Goal: Navigation & Orientation: Find specific page/section

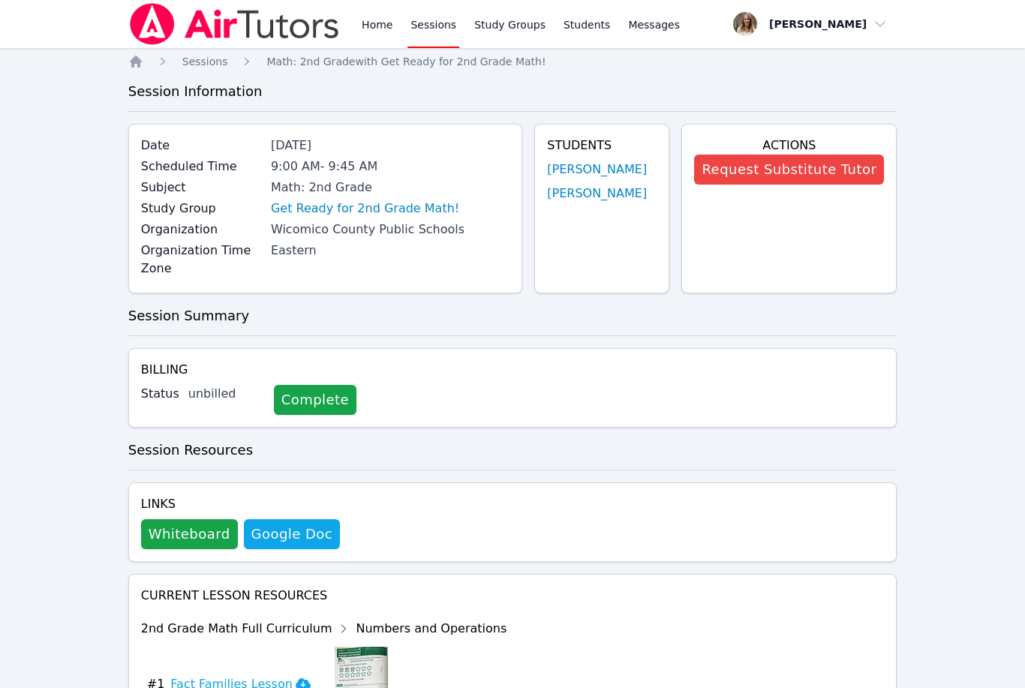
click at [432, 30] on link "Sessions" at bounding box center [433, 24] width 52 height 48
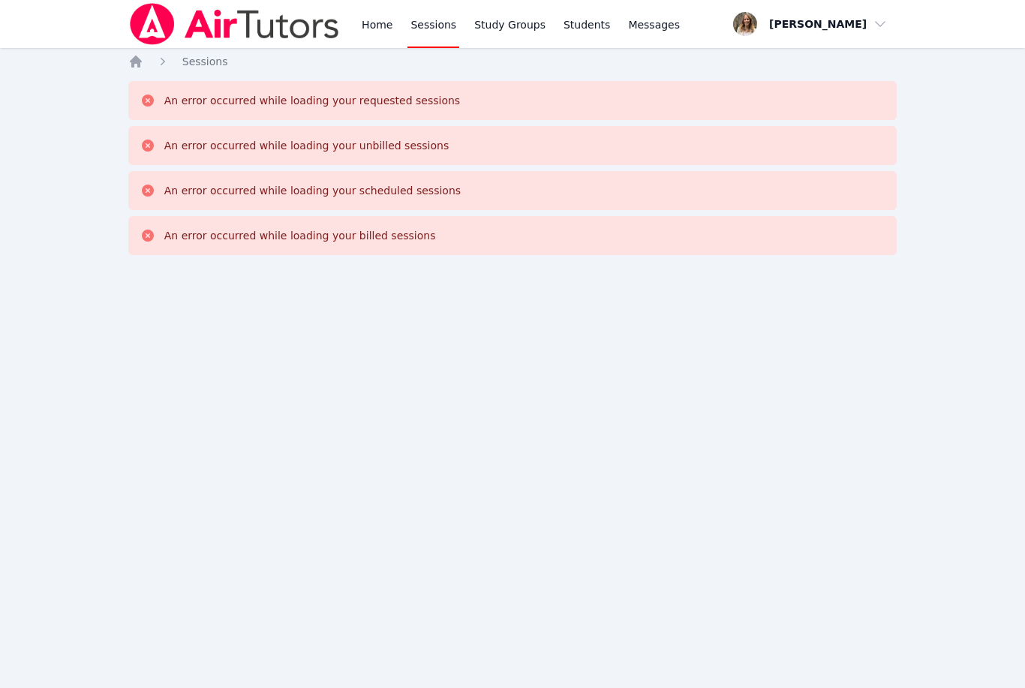
click at [381, 29] on link "Home" at bounding box center [377, 24] width 37 height 48
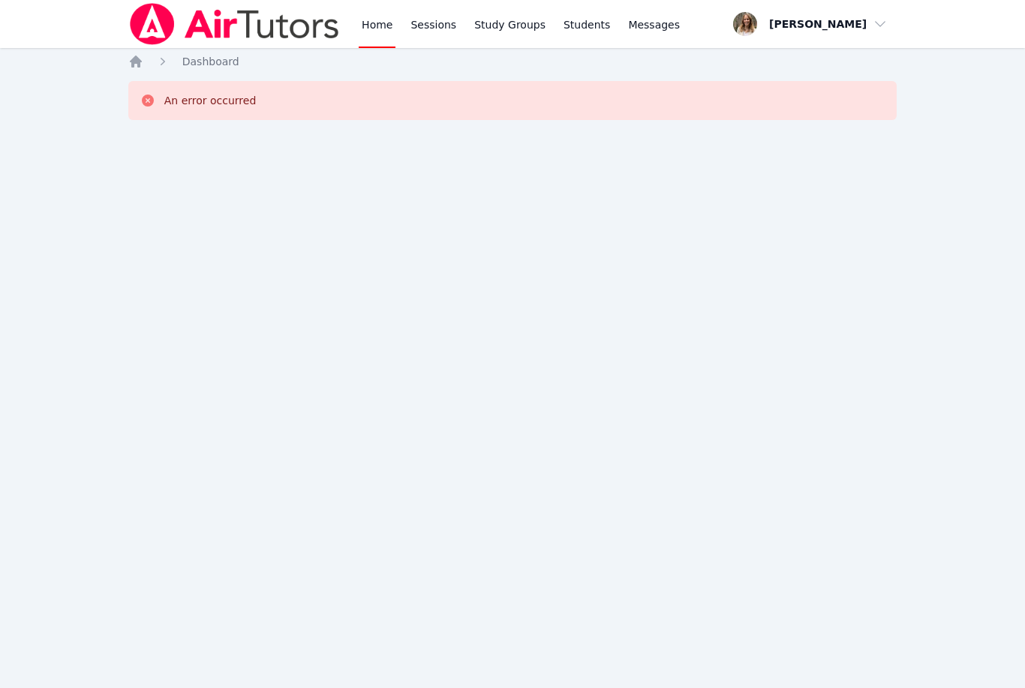
click at [429, 28] on link "Sessions" at bounding box center [433, 24] width 52 height 48
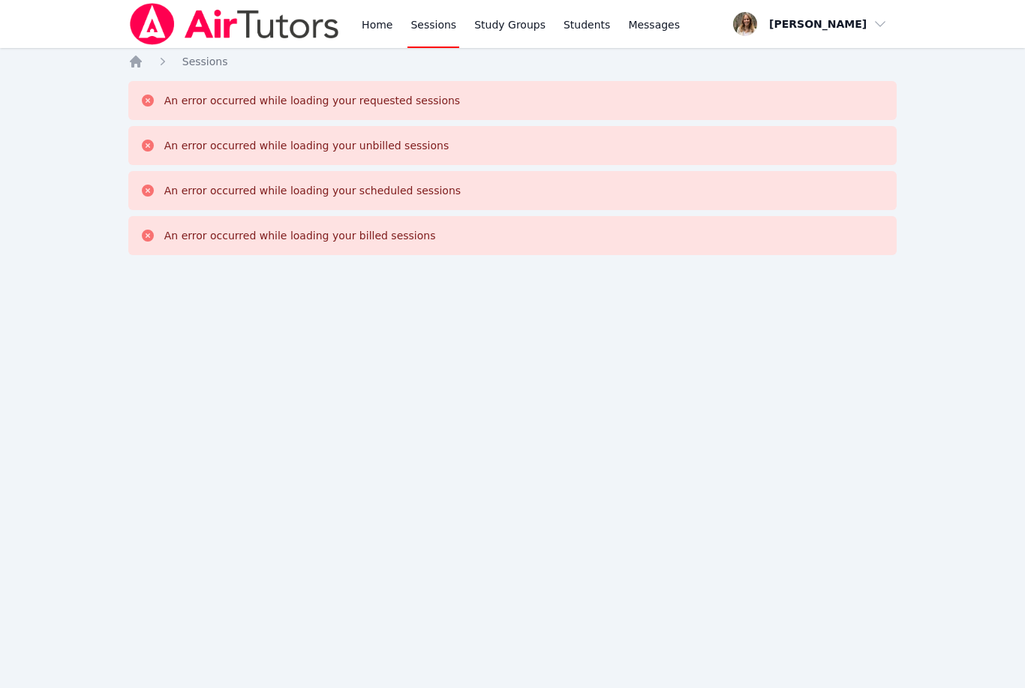
click at [504, 36] on link "Study Groups" at bounding box center [509, 24] width 77 height 48
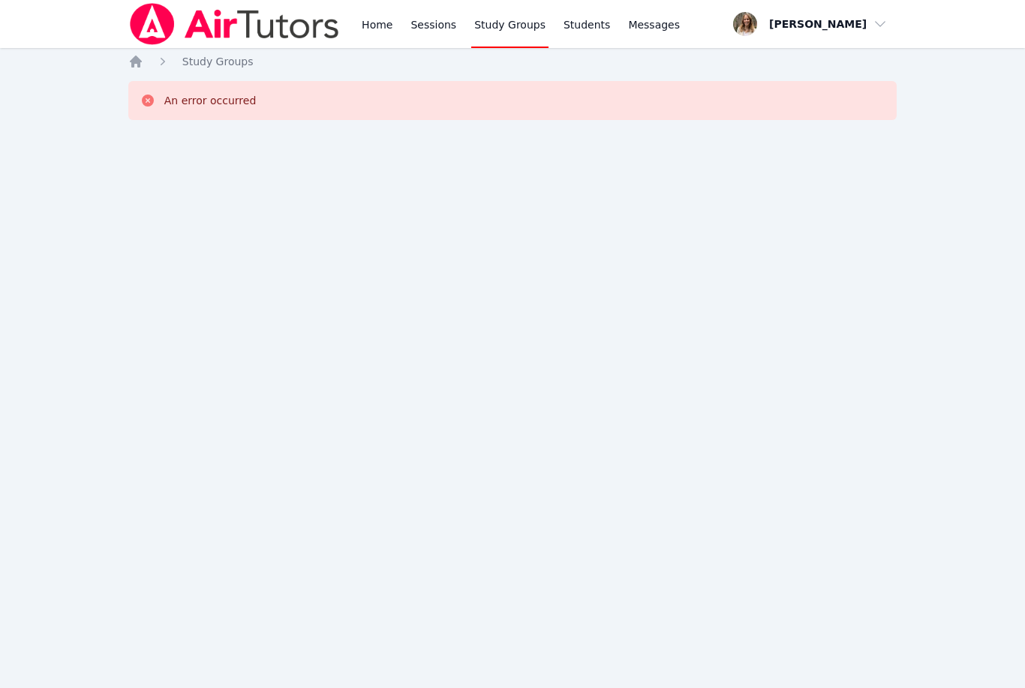
click at [430, 27] on link "Sessions" at bounding box center [433, 24] width 52 height 48
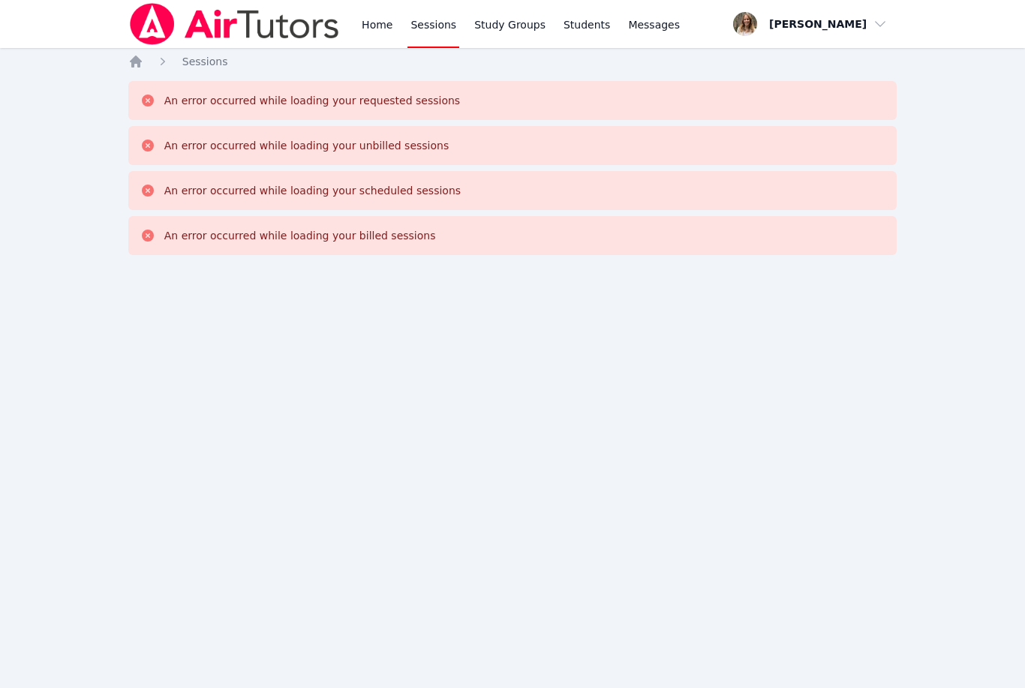
click at [0, 506] on html "Home Sessions Study Groups Students Messages Open user menu [PERSON_NAME] Open …" at bounding box center [512, 344] width 1025 height 688
click at [435, 29] on link "Sessions" at bounding box center [433, 24] width 52 height 48
click at [506, 26] on link "Study Groups" at bounding box center [509, 24] width 77 height 48
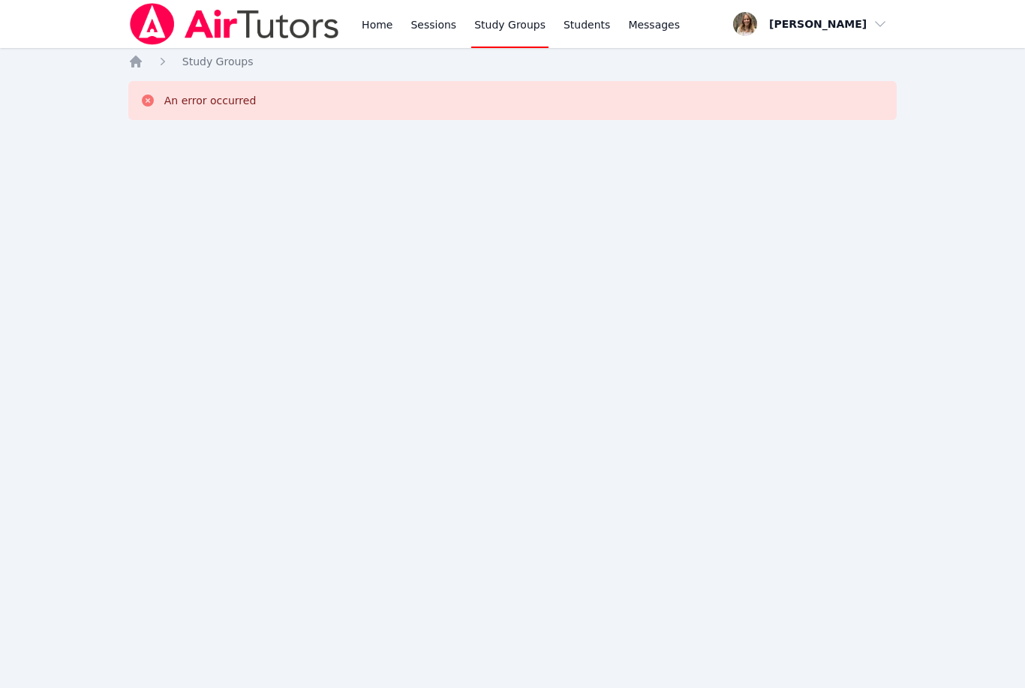
click at [201, 30] on img at bounding box center [234, 24] width 212 height 42
click at [367, 27] on link "Home" at bounding box center [377, 24] width 37 height 48
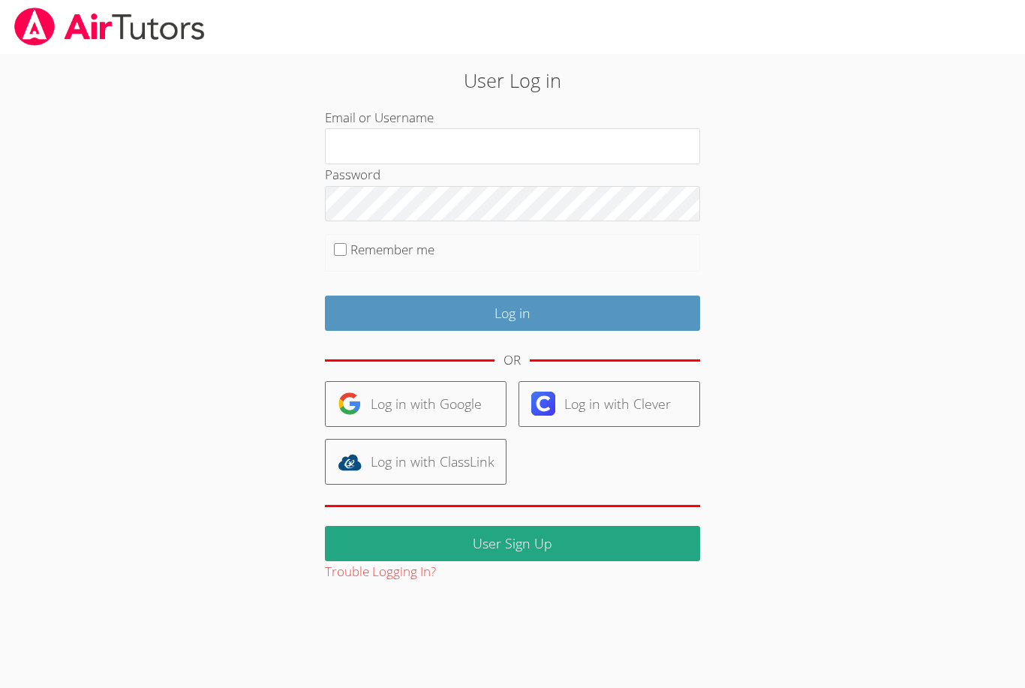
click at [455, 396] on link "Log in with Google" at bounding box center [416, 404] width 182 height 46
click at [921, 359] on body "User Log in Email or Username Password Remember me Log in OR Log in with Google…" at bounding box center [512, 344] width 1025 height 688
click at [356, 396] on img at bounding box center [350, 404] width 24 height 24
click at [449, 394] on link "Log in with Google" at bounding box center [416, 404] width 182 height 46
